Goal: Transaction & Acquisition: Obtain resource

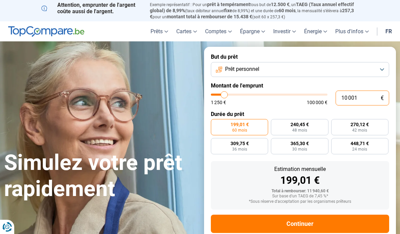
click at [380, 91] on input "10 001" at bounding box center [363, 98] width 54 height 15
type input "510 001"
type input "100000"
type input "10 001"
type input "10000"
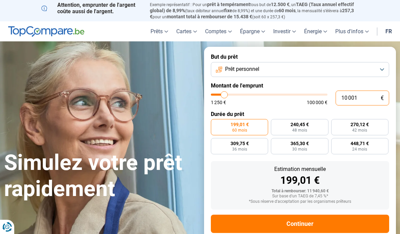
click at [362, 93] on input "10 001" at bounding box center [363, 98] width 54 height 15
click at [356, 98] on input "10 001" at bounding box center [363, 98] width 54 height 15
type input "1 000"
type input "1250"
type input "100"
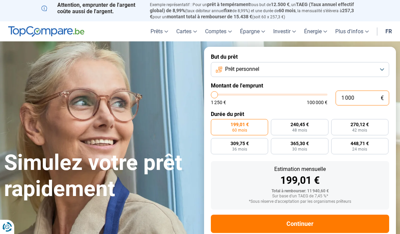
type input "1250"
type input "10"
type input "1250"
type input "1"
type input "1250"
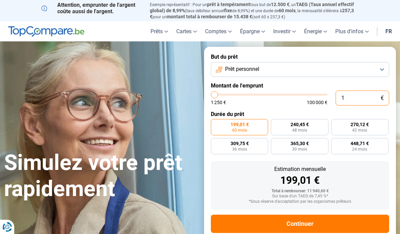
type input "0"
type input "1250"
type input "10 750"
type input "10750"
type input "9 750"
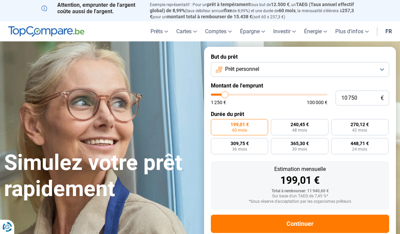
type input "9750"
type input "9 250"
type input "9250"
type input "8 500"
type input "8500"
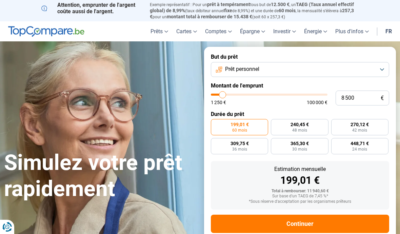
type input "8 000"
type input "8000"
type input "7 250"
type input "7250"
type input "7 000"
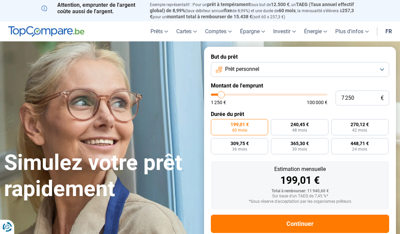
type input "7000"
type input "6 750"
type input "6750"
type input "6 250"
type input "6250"
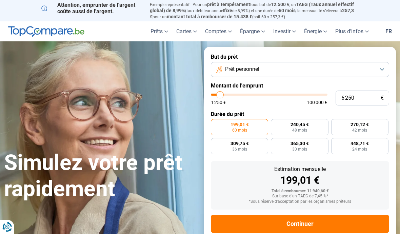
type input "5 750"
type input "5750"
type input "5 500"
type input "5500"
type input "5 000"
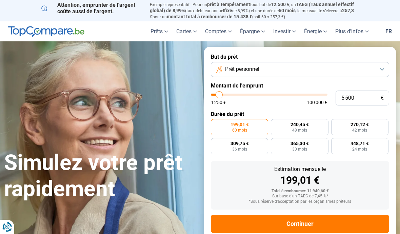
type input "5000"
type input "4 750"
type input "4750"
type input "4 500"
type input "4500"
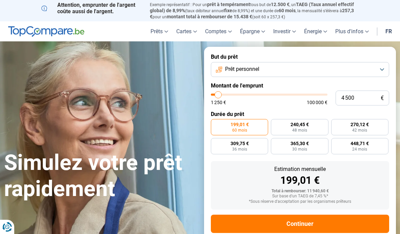
type input "4 250"
type input "4250"
type input "3 500"
type input "3500"
type input "3 250"
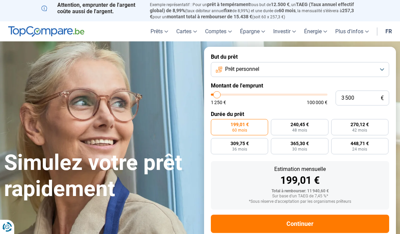
type input "3250"
type input "3 000"
type input "3000"
type input "2 750"
type input "2750"
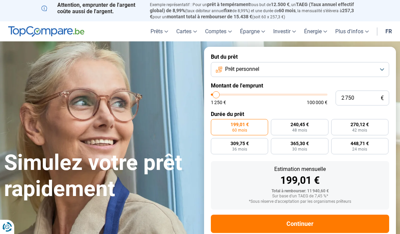
type input "2 250"
type input "2250"
type input "2 000"
type input "2000"
type input "1 750"
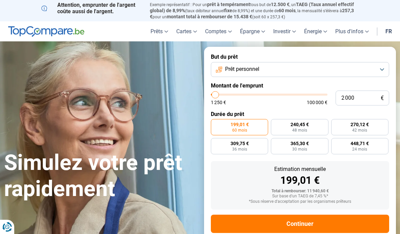
type input "1750"
type input "1 500"
type input "1500"
type input "1 250"
type input "1250"
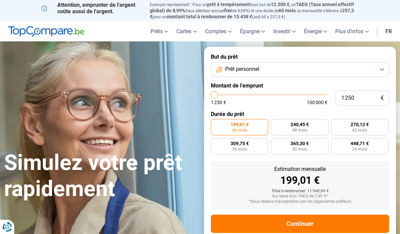
type input "2 250"
type input "2250"
type input "3 250"
type input "3250"
type input "4 250"
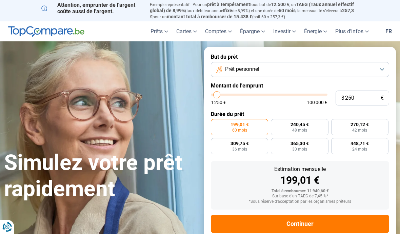
type input "4250"
type input "4 750"
type input "4750"
type input "5 000"
type input "5000"
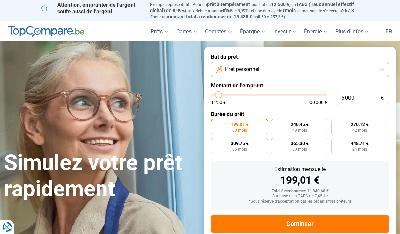
type input "5 750"
type input "5750"
type input "6 000"
type input "6000"
type input "6 250"
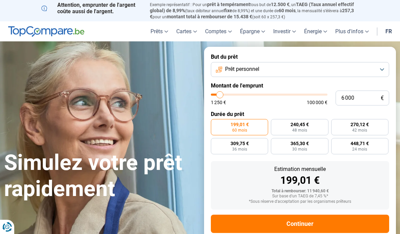
type input "6250"
type input "6 750"
type input "6750"
type input "7 000"
type input "7000"
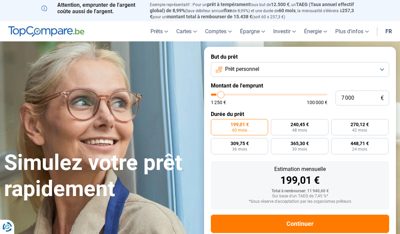
type input "7 250"
type input "7250"
type input "7 500"
type input "7500"
type input "8 000"
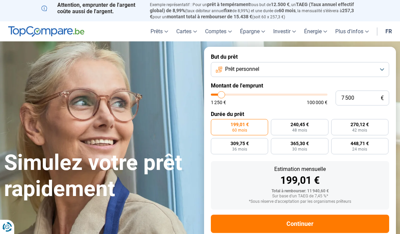
type input "8000"
type input "8 500"
type input "8500"
type input "8 750"
type input "8750"
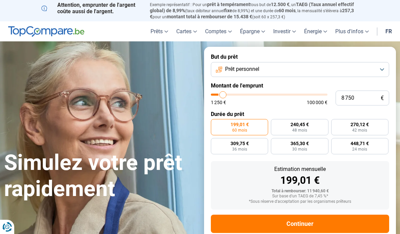
type input "9 500"
type input "9500"
type input "9 750"
type input "9750"
type input "10 000"
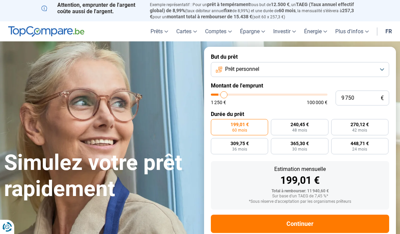
type input "10000"
type input "10 750"
type input "10750"
type input "11 000"
type input "11000"
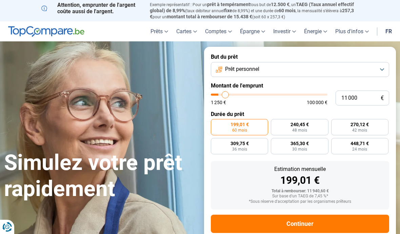
type input "11 250"
type input "11250"
type input "11 500"
type input "11500"
type input "12 000"
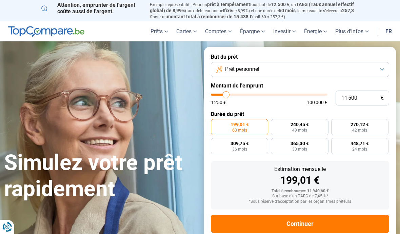
type input "12000"
type input "12 250"
type input "12250"
type input "12 500"
type input "12500"
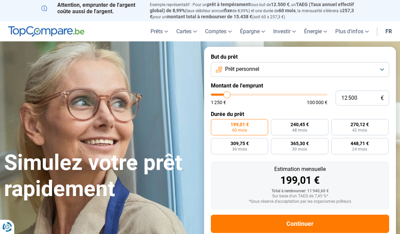
type input "12 250"
type input "12250"
type input "11 500"
type input "11500"
type input "10 250"
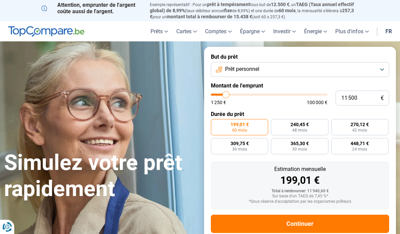
type input "10250"
type input "9 000"
type input "9000"
type input "8 000"
type input "8000"
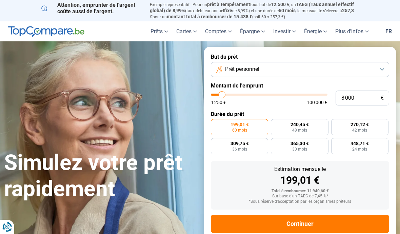
type input "6 750"
type input "6750"
type input "5 500"
type input "5500"
type input "4 250"
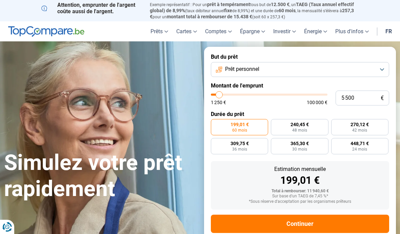
type input "4250"
type input "3 250"
type input "3250"
type input "2 000"
type input "2000"
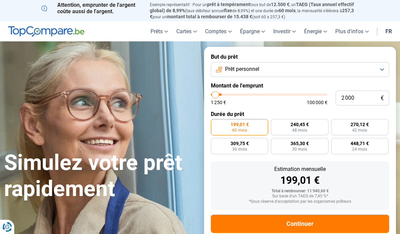
type input "1 250"
type input "1250"
type input "1 500"
type input "1500"
type input "1 750"
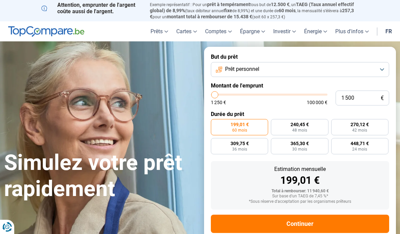
type input "1750"
type input "2 000"
type input "2000"
type input "2 250"
type input "2250"
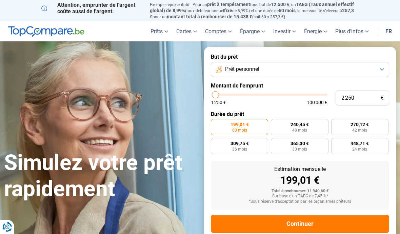
type input "2 750"
type input "2750"
type input "3 000"
type input "3000"
type input "3 250"
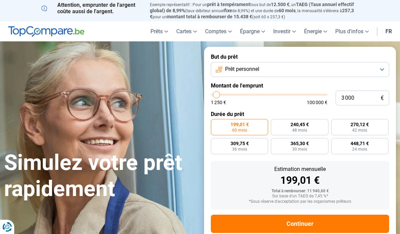
type input "3250"
type input "3 500"
type input "3500"
type input "4 000"
type input "4000"
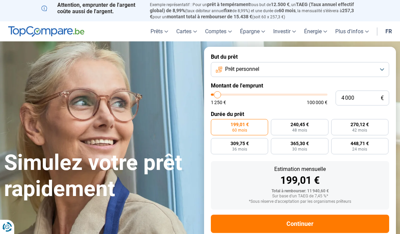
type input "4 250"
type input "4250"
type input "4 500"
type input "4500"
type input "4 750"
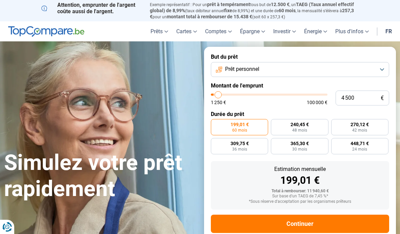
type input "4750"
type input "5 000"
type input "5000"
type input "5 500"
type input "5500"
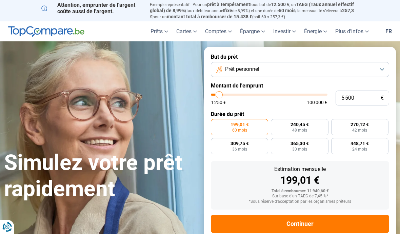
type input "5 750"
type input "5750"
type input "5 500"
type input "5500"
type input "5 000"
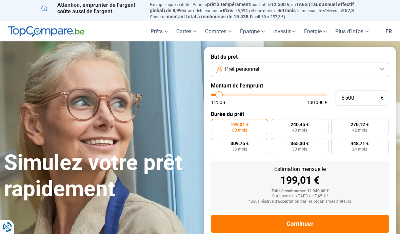
type input "5000"
type input "4 750"
type input "4750"
type input "4 500"
type input "4500"
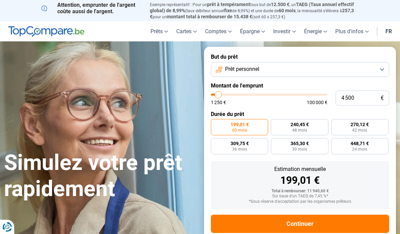
type input "4 250"
type input "4250"
type input "4 000"
type input "4000"
type input "3 500"
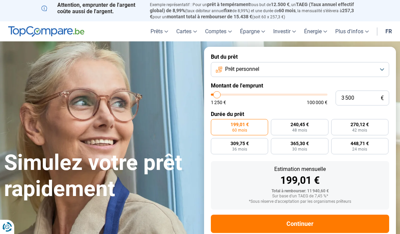
type input "3500"
radio input "true"
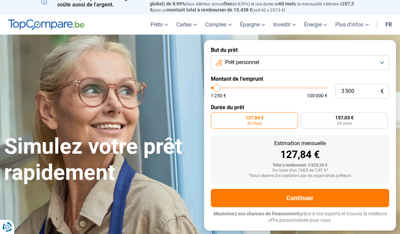
scroll to position [6, 0]
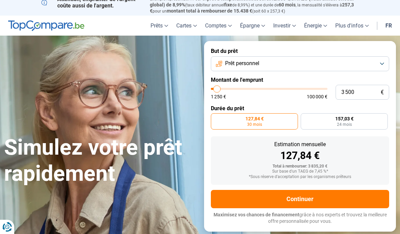
click at [388, 57] on button "Prêt personnel" at bounding box center [300, 63] width 178 height 15
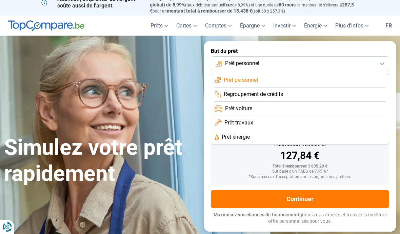
click at [388, 61] on button "Prêt personnel" at bounding box center [300, 63] width 178 height 15
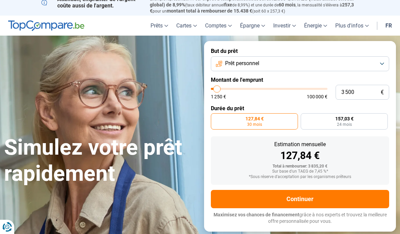
type input "4 250"
type input "4250"
type input "4 500"
type input "4500"
type input "4 750"
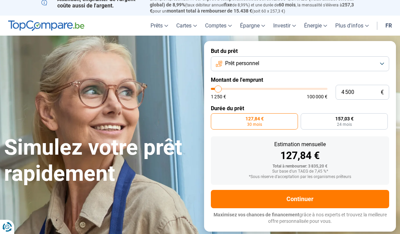
type input "4750"
type input "5 000"
type input "5000"
type input "5 500"
type input "5500"
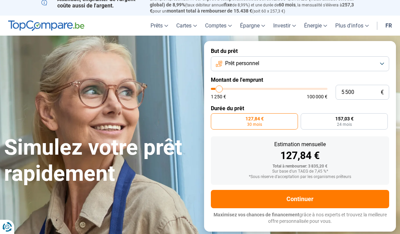
type input "5 750"
type input "5750"
type input "6 000"
type input "6000"
type input "5 750"
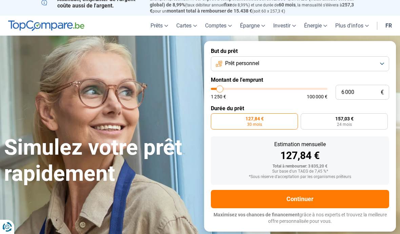
type input "5750"
type input "5 500"
type input "5500"
type input "5 000"
type input "5000"
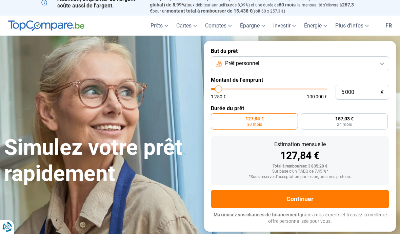
radio input "false"
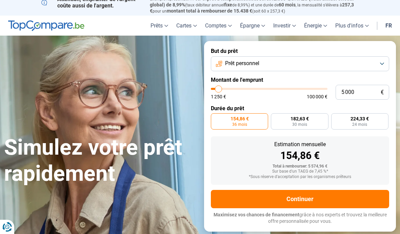
type input "2 250"
type input "2250"
type input "2 000"
type input "2000"
type input "1 750"
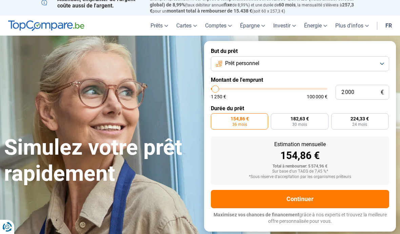
type input "1750"
type input "2 000"
type input "2000"
type input "2 250"
type input "2250"
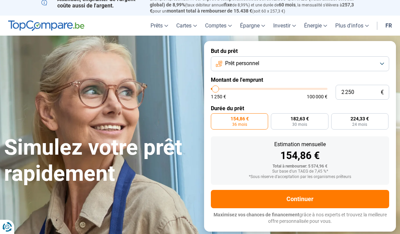
type input "2 750"
type input "2750"
type input "3 000"
type input "3000"
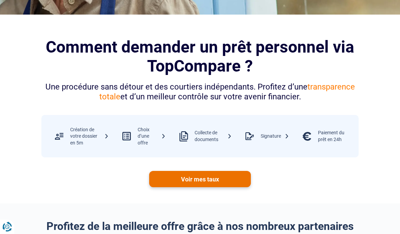
scroll to position [247, 0]
click at [163, 185] on link "Voir mes taux" at bounding box center [200, 179] width 102 height 16
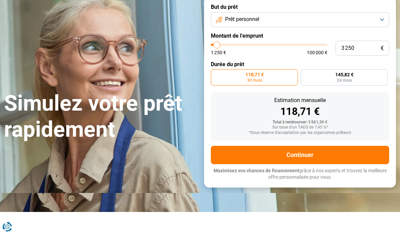
scroll to position [50, 0]
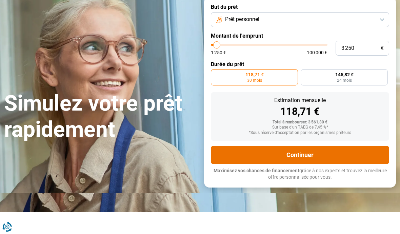
click at [379, 149] on button "Continuer" at bounding box center [300, 155] width 178 height 18
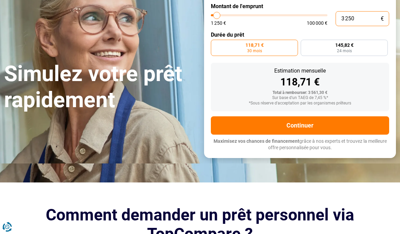
click at [368, 14] on input "3 250" at bounding box center [363, 18] width 54 height 15
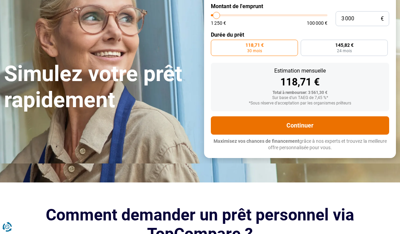
click at [245, 116] on button "Continuer" at bounding box center [300, 125] width 178 height 18
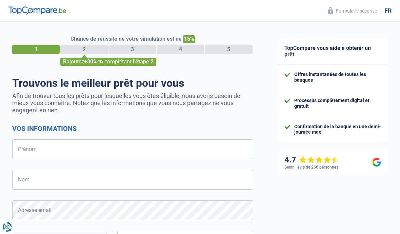
select select "32"
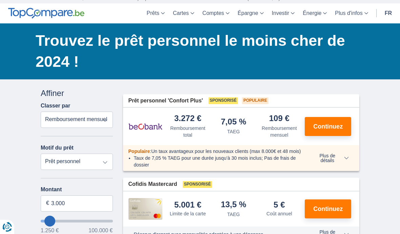
scroll to position [20, 0]
click at [345, 124] on button "Continuez" at bounding box center [328, 126] width 46 height 19
